Goal: Navigation & Orientation: Understand site structure

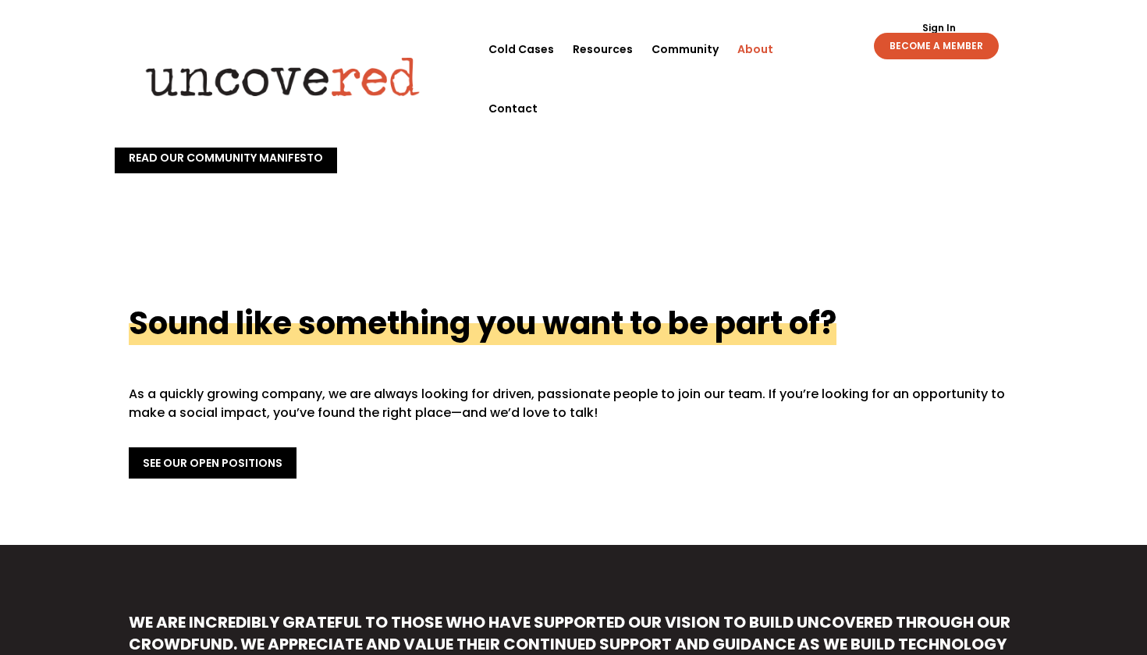
scroll to position [455, 0]
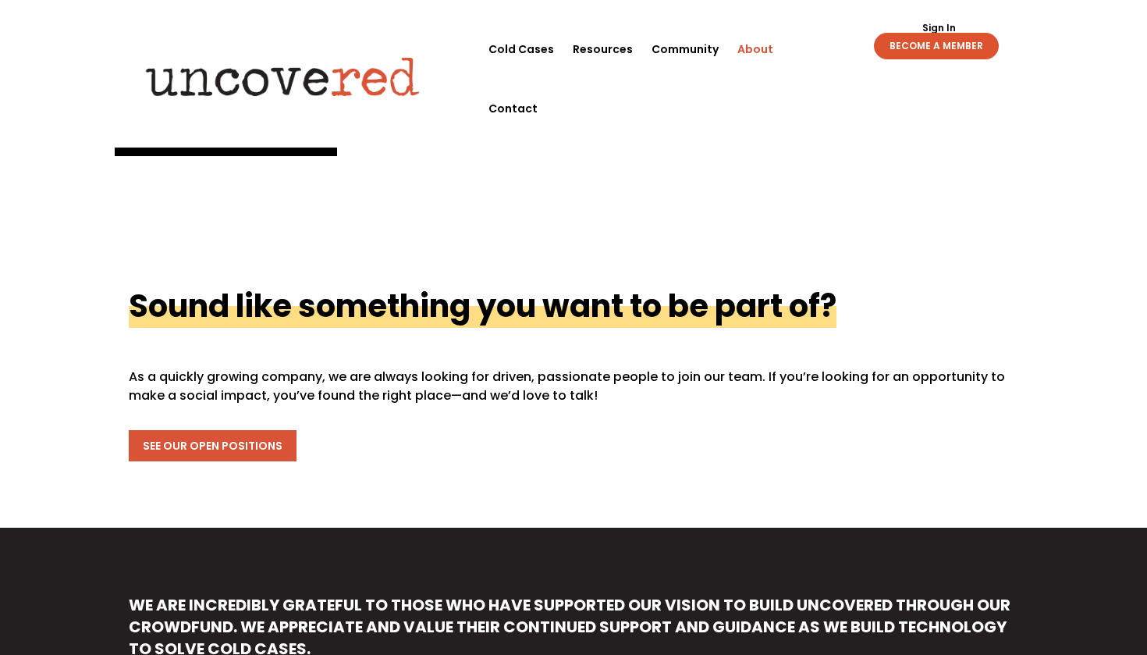
click at [271, 436] on link "See Our Open Positions" at bounding box center [213, 445] width 168 height 31
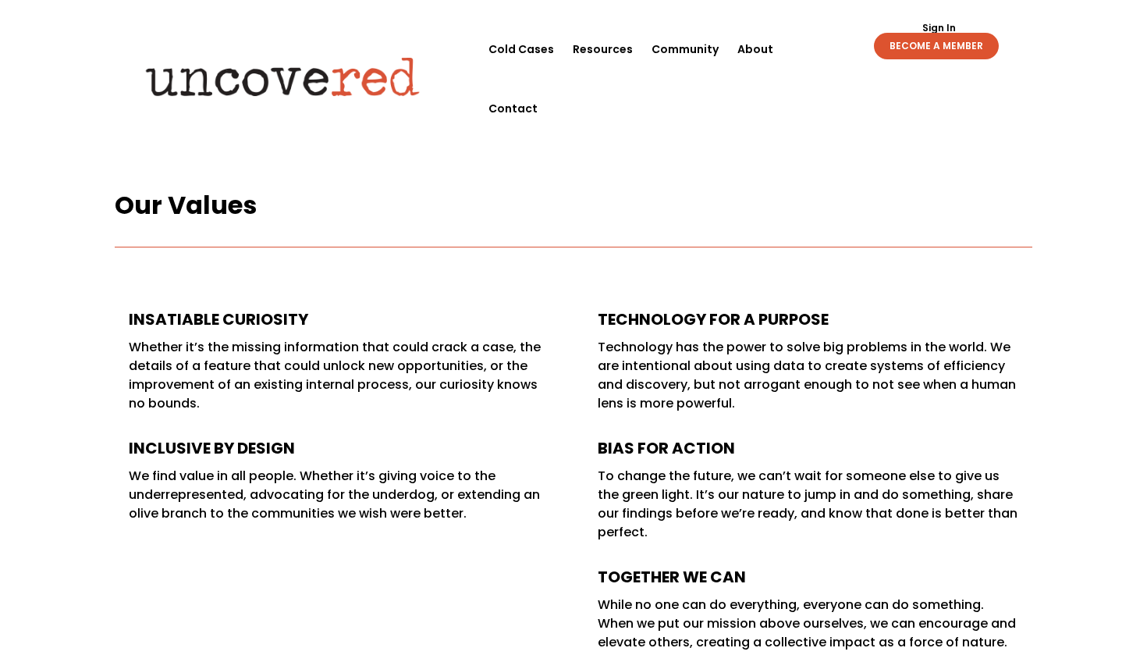
scroll to position [131, 0]
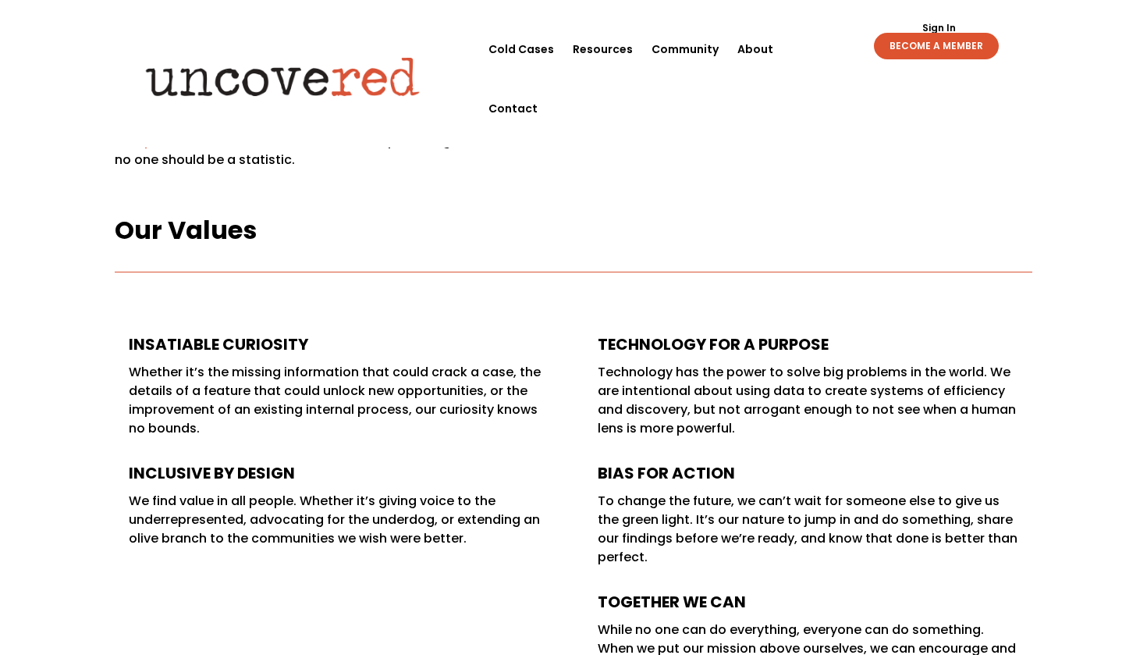
click at [233, 139] on link "Add your name to our watchlist." at bounding box center [216, 141] width 203 height 18
click at [228, 144] on link "Add your name to our watchlist." at bounding box center [216, 141] width 203 height 18
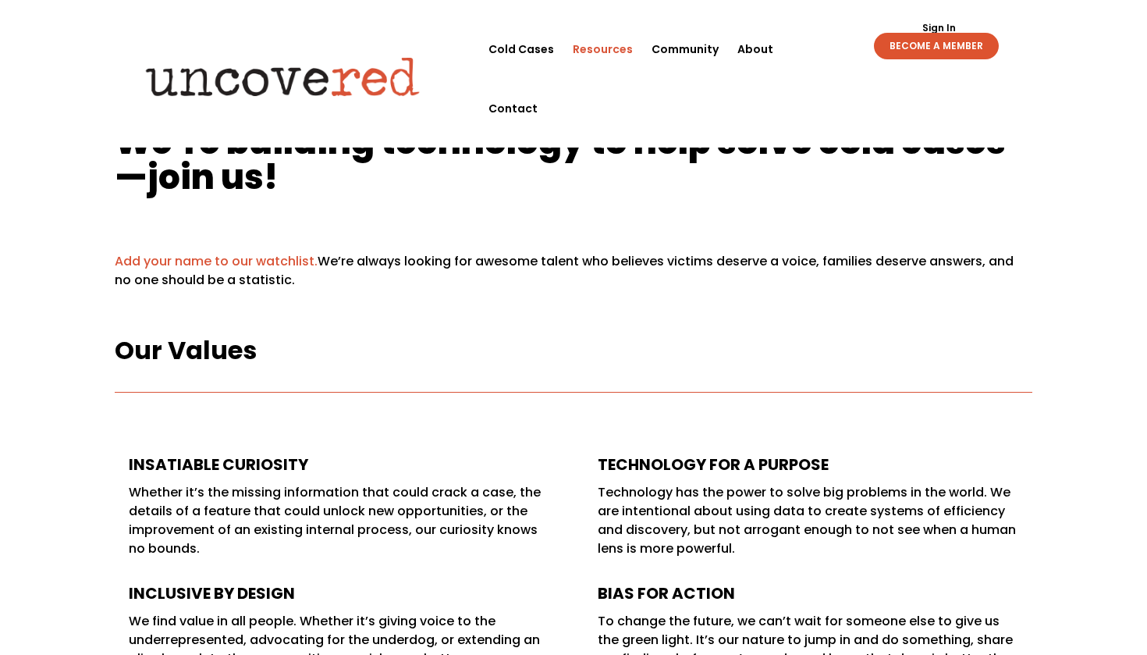
scroll to position [9, 0]
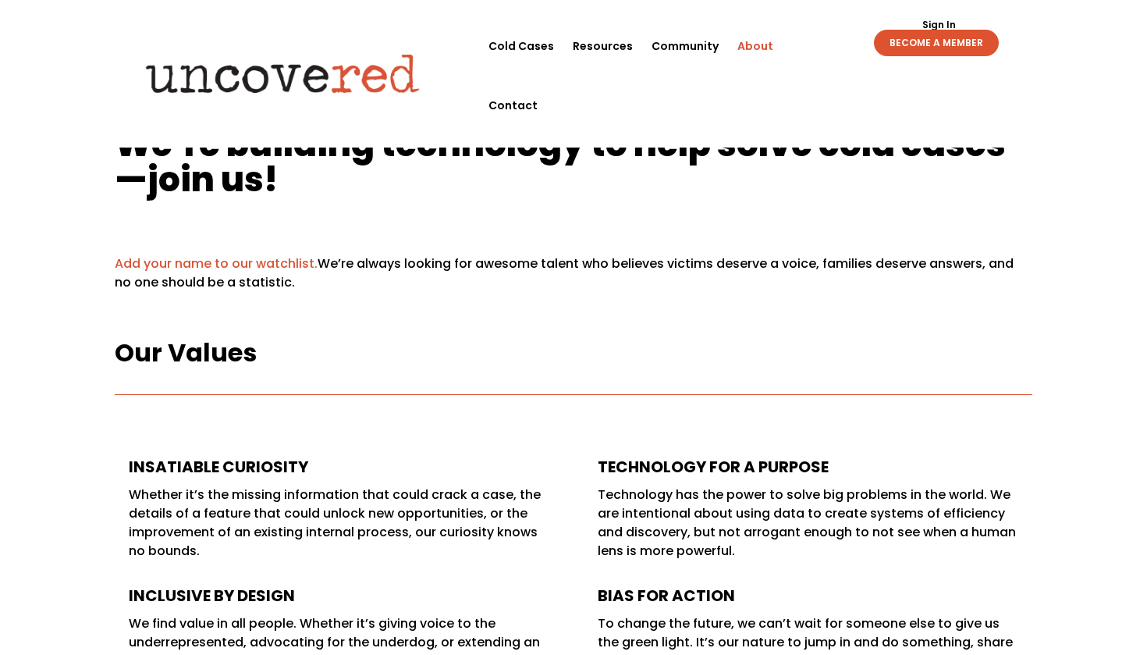
click at [770, 43] on link "About" at bounding box center [756, 45] width 36 height 59
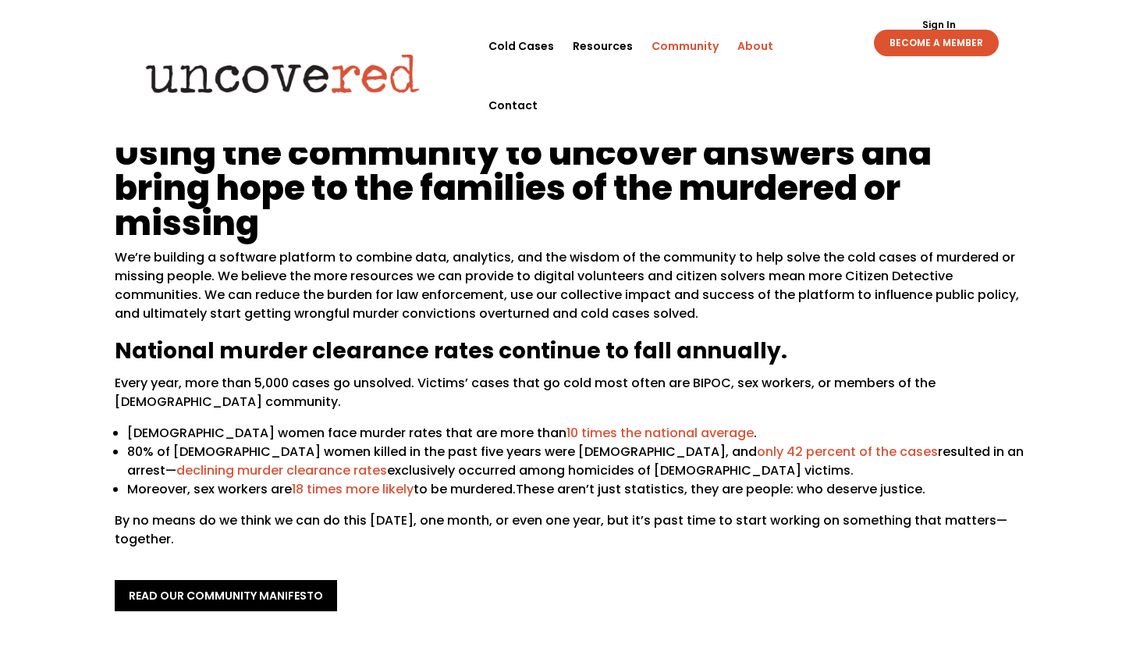
click at [675, 48] on link "Community" at bounding box center [685, 45] width 67 height 59
click at [616, 46] on link "Resources" at bounding box center [603, 45] width 60 height 59
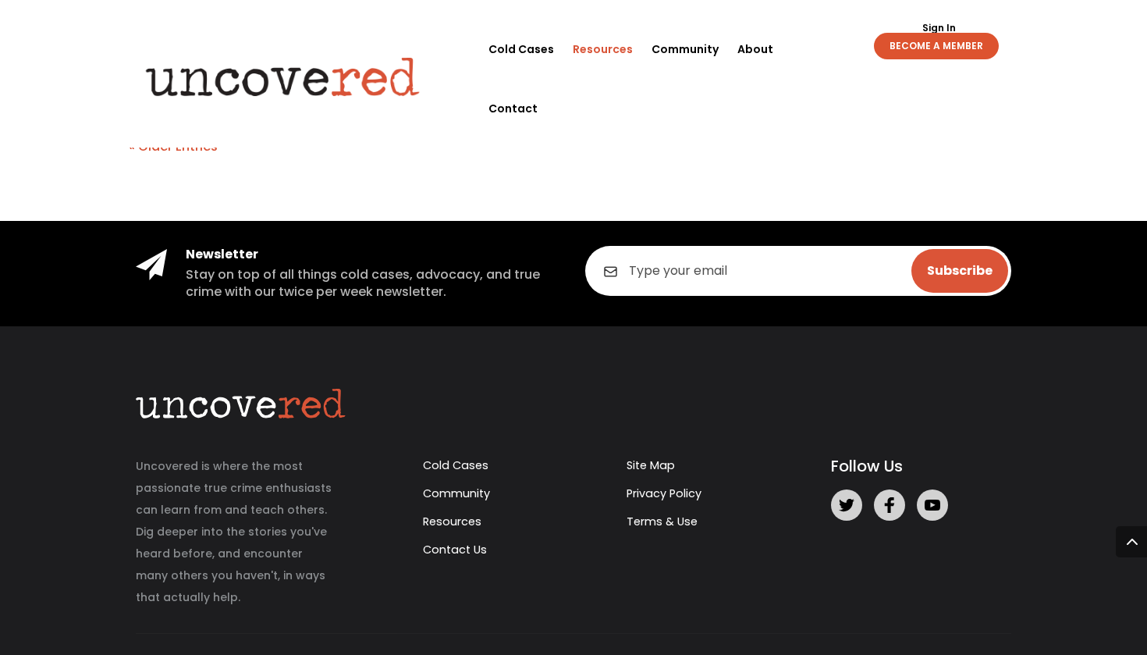
scroll to position [3594, 0]
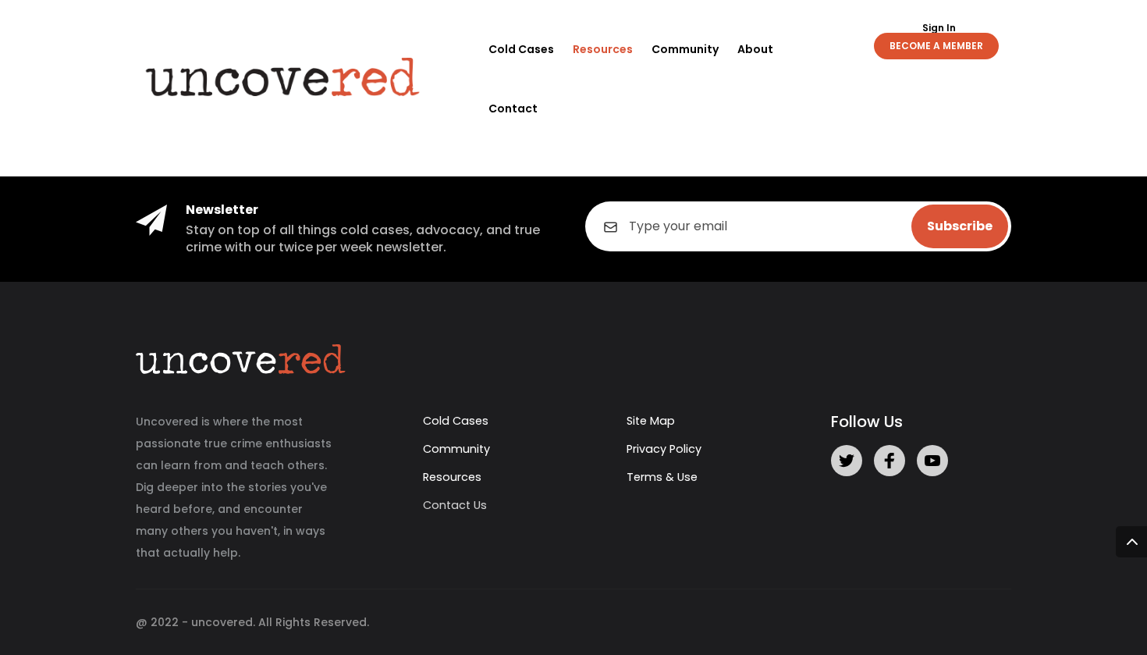
click at [478, 497] on link "Contact Us" at bounding box center [455, 505] width 64 height 16
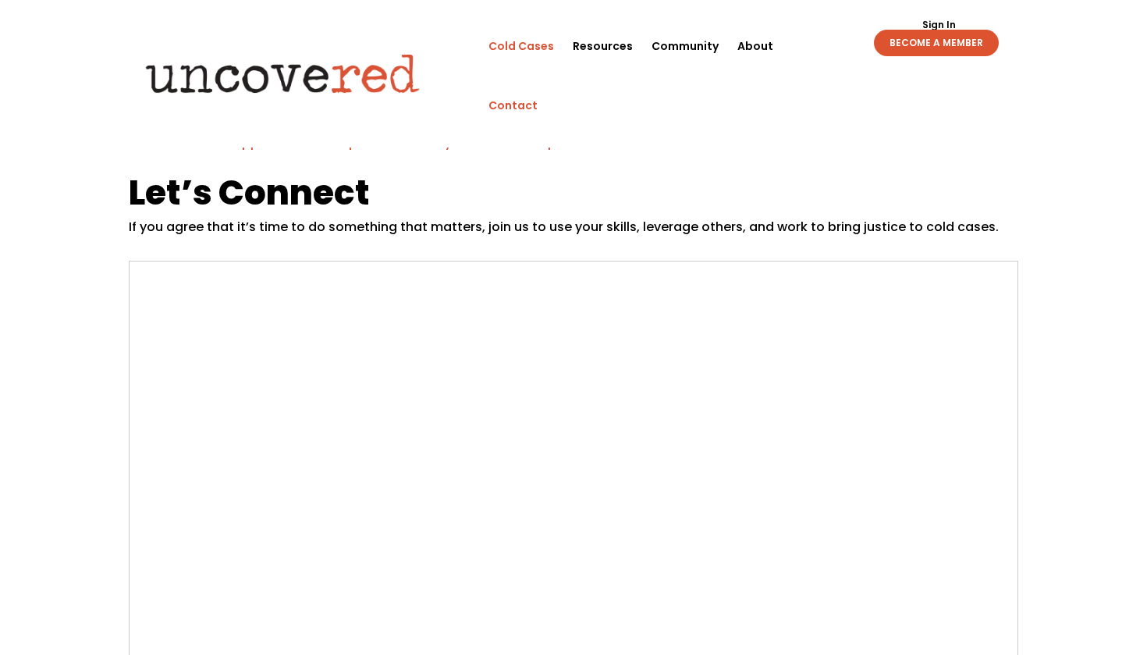
click at [507, 37] on link "Cold Cases" at bounding box center [522, 45] width 66 height 59
